Goal: Download file/media

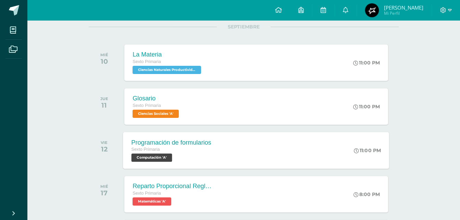
scroll to position [92, 0]
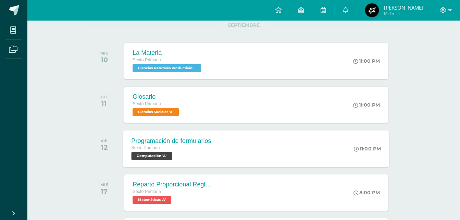
click at [193, 145] on div "Sexto Primaria" at bounding box center [171, 148] width 80 height 8
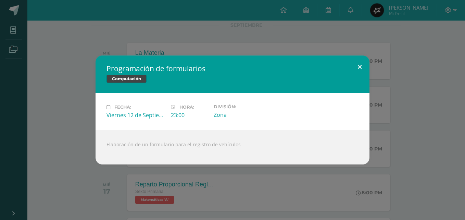
click at [360, 69] on button at bounding box center [360, 66] width 20 height 23
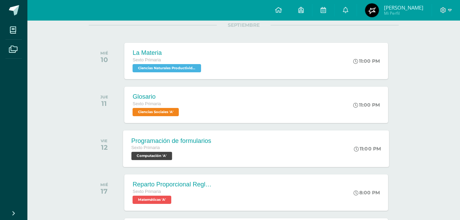
click at [230, 136] on div "Programación de formularios Sexto Primaria Computación 'A' 11:00 PM Programació…" at bounding box center [256, 148] width 266 height 37
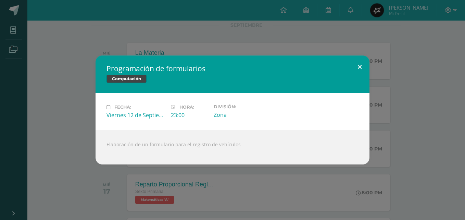
click at [361, 71] on button at bounding box center [360, 66] width 20 height 23
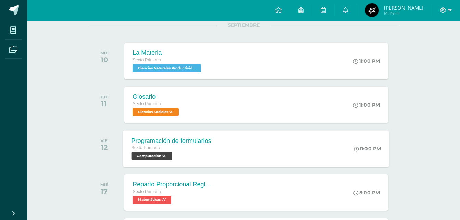
click at [318, 147] on div "Programación de formularios Sexto Primaria Computación 'A' 11:00 PM Programació…" at bounding box center [256, 148] width 266 height 37
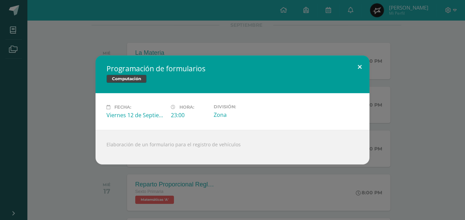
click at [359, 68] on button at bounding box center [360, 66] width 20 height 23
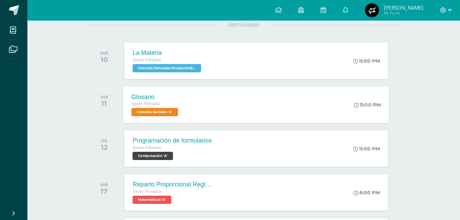
click at [175, 115] on span "Ciencias Sociales 'A'" at bounding box center [154, 112] width 47 height 8
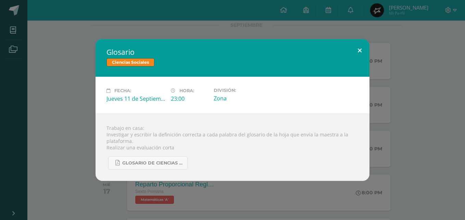
click at [363, 49] on button at bounding box center [360, 50] width 20 height 23
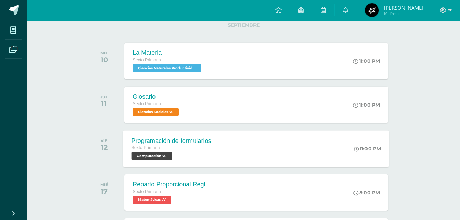
click at [304, 161] on div "Programación de formularios Sexto Primaria Computación 'A' 11:00 PM Programació…" at bounding box center [256, 148] width 266 height 37
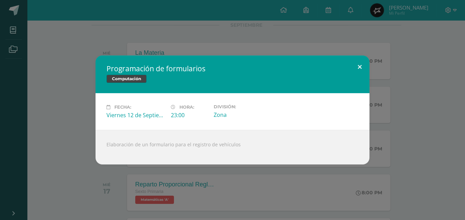
click at [357, 69] on button at bounding box center [360, 66] width 20 height 23
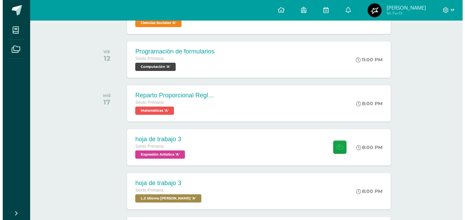
scroll to position [182, 0]
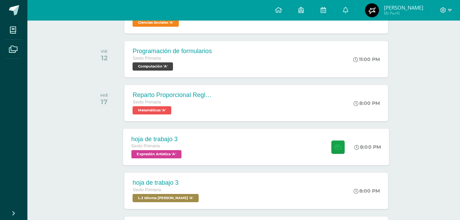
click at [197, 154] on div "hoja de trabajo 3 Sexto Primaria Expresión Artística 'A' 8:00 PM hoja de trabaj…" at bounding box center [256, 146] width 266 height 37
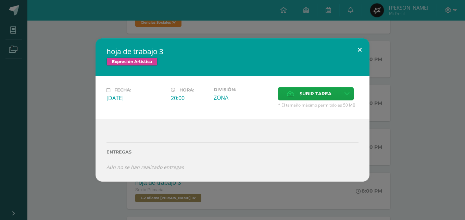
click at [359, 51] on button at bounding box center [360, 49] width 20 height 23
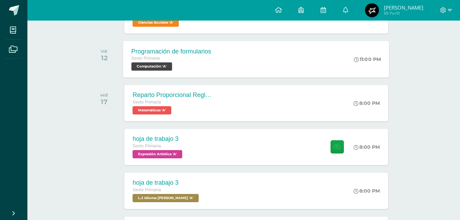
click at [179, 67] on div "Sexto Primaria Computación 'A'" at bounding box center [171, 63] width 80 height 16
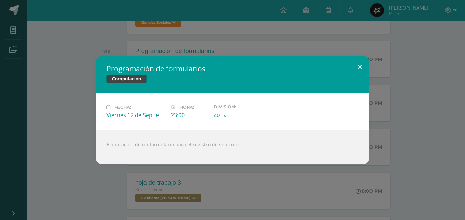
click at [361, 70] on button at bounding box center [360, 66] width 20 height 23
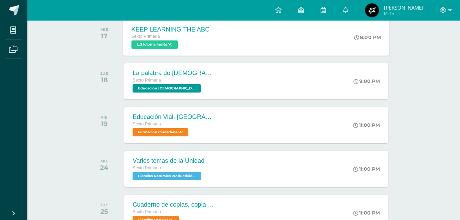
scroll to position [379, 0]
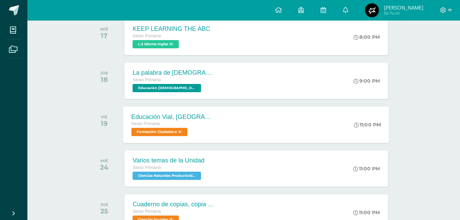
click at [187, 124] on div "Sexto Primaria" at bounding box center [172, 124] width 83 height 8
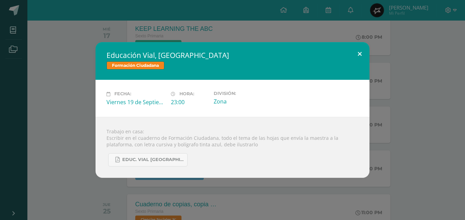
click at [360, 52] on button at bounding box center [360, 53] width 20 height 23
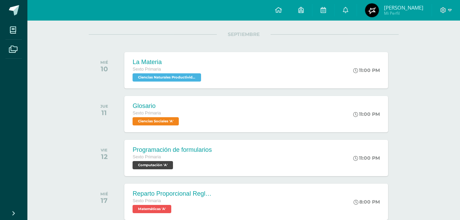
scroll to position [82, 0]
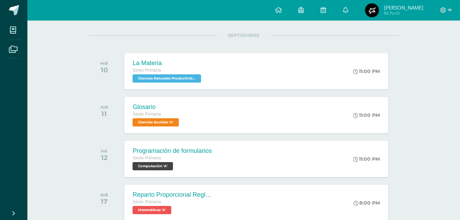
click at [201, 127] on div "Glosario Sexto Primaria Ciencias Sociales 'A' 11:00 PM Glosario Ciencias Social…" at bounding box center [255, 115] width 263 height 36
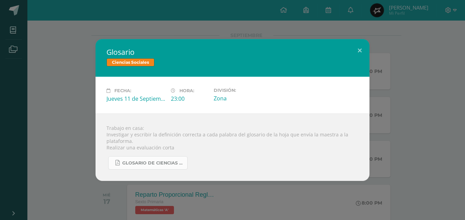
click at [176, 163] on span "Glosario de Ciencias Sociales.pdf" at bounding box center [153, 162] width 62 height 5
click at [360, 51] on button at bounding box center [360, 50] width 20 height 23
